Goal: Find specific page/section

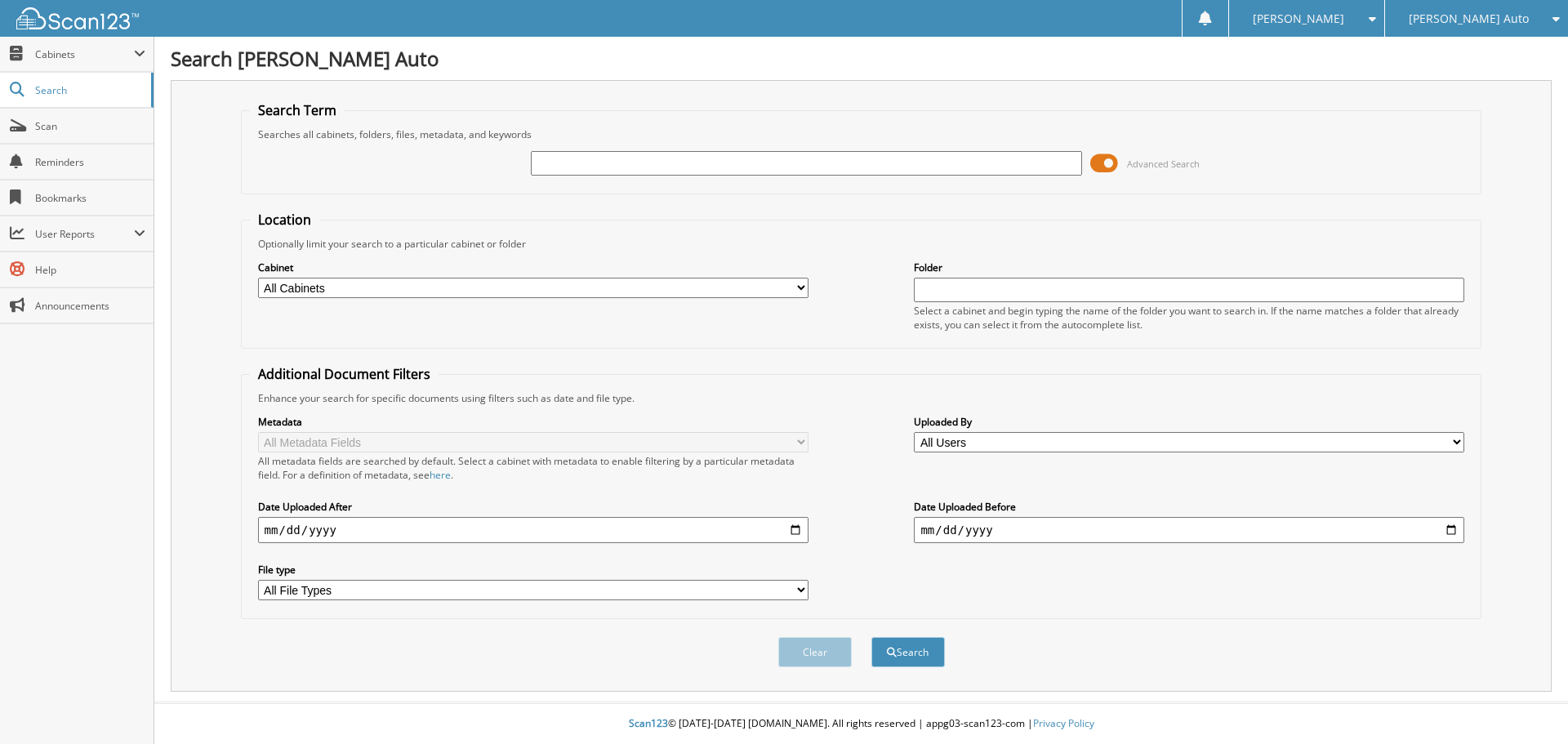
click at [1105, 165] on span at bounding box center [1104, 163] width 28 height 25
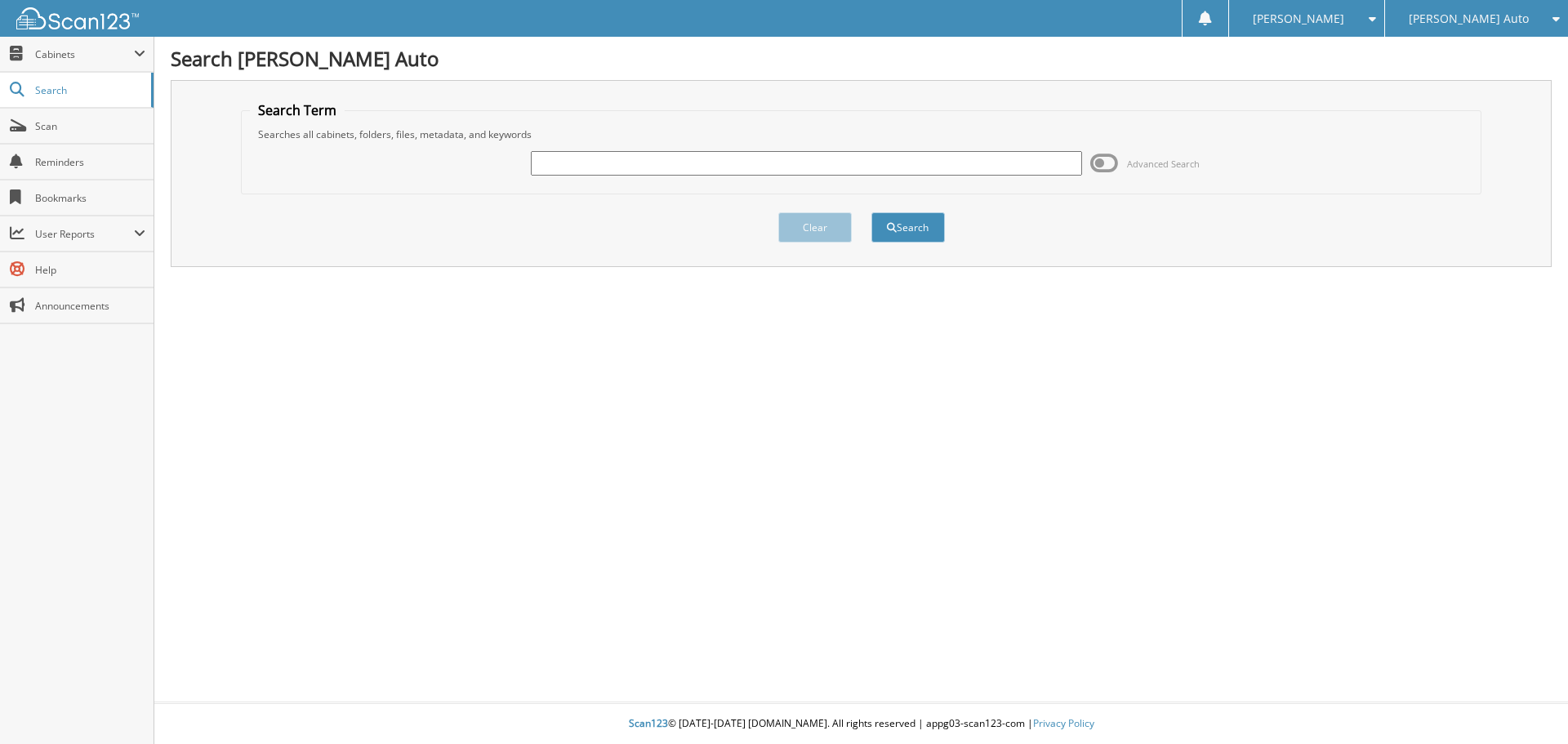
click at [999, 156] on input "text" at bounding box center [806, 163] width 551 height 25
type input "2M25282A"
click at [871, 213] on button "Search" at bounding box center [908, 227] width 74 height 30
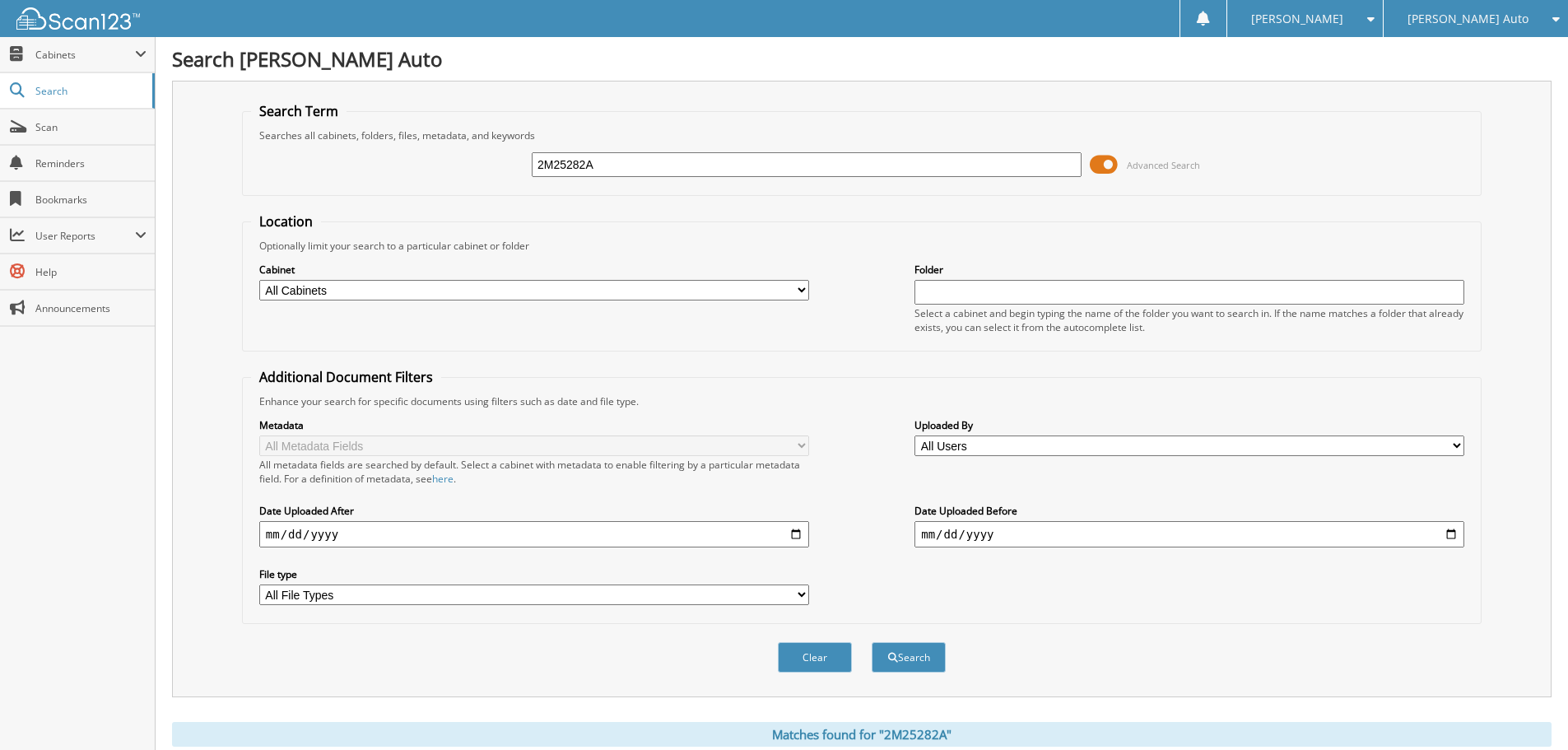
click at [1114, 164] on span at bounding box center [1104, 164] width 28 height 25
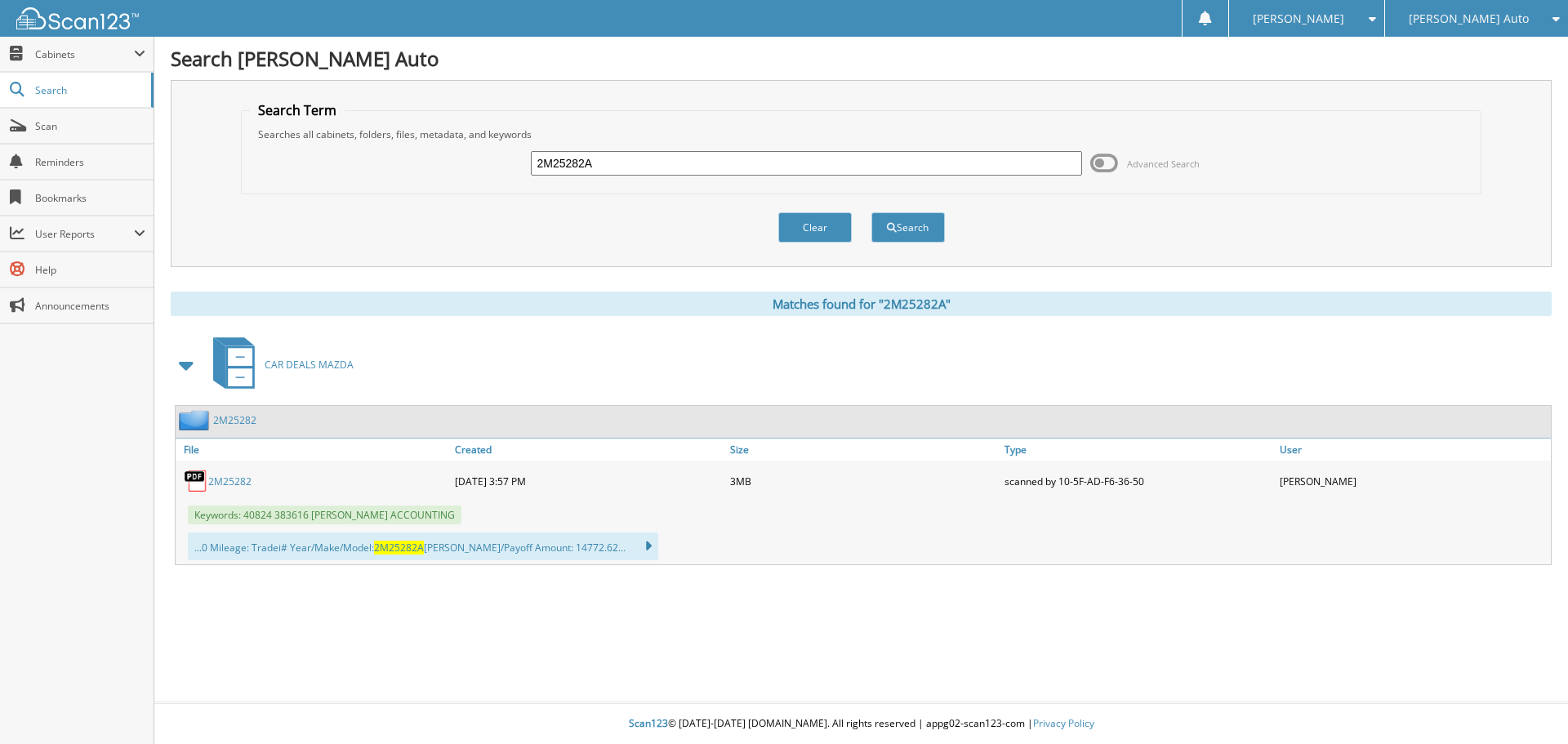
click at [226, 485] on link "2M25282" at bounding box center [229, 481] width 43 height 14
